Goal: Navigation & Orientation: Understand site structure

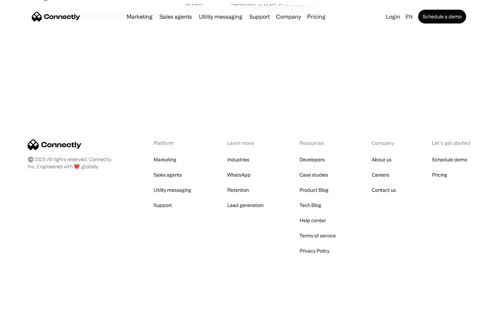
scroll to position [1329, 0]
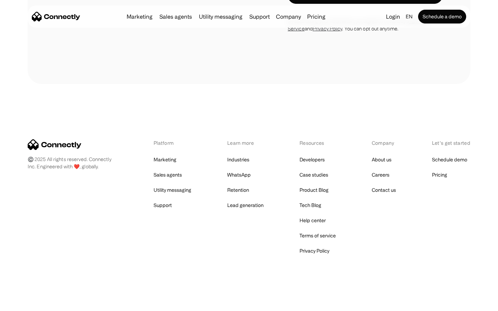
scroll to position [593, 0]
